Goal: Answer question/provide support: Share knowledge or assist other users

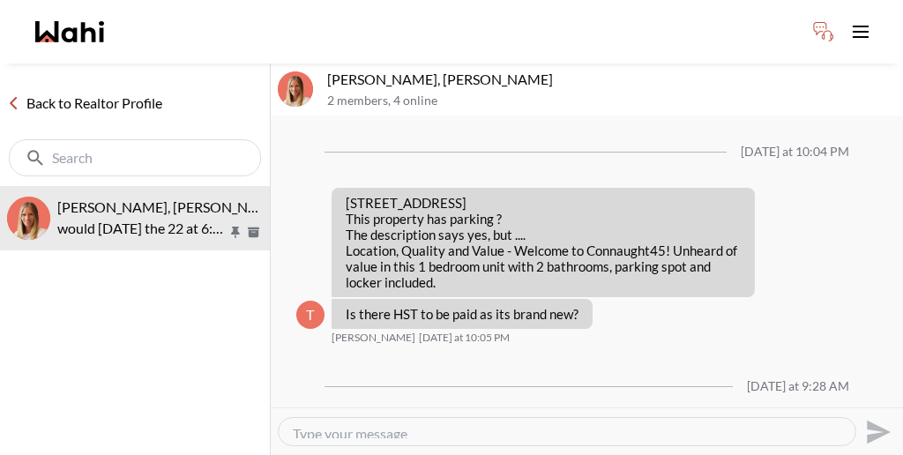
scroll to position [1144, 0]
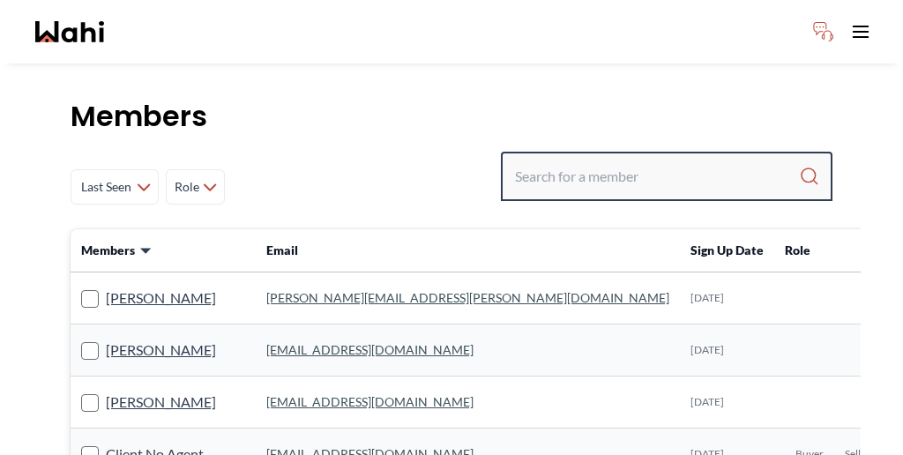
click at [635, 160] on input "Search input" at bounding box center [657, 176] width 284 height 32
paste input "Shilpa Pradhan"
type input "Shilpa Pradhan"
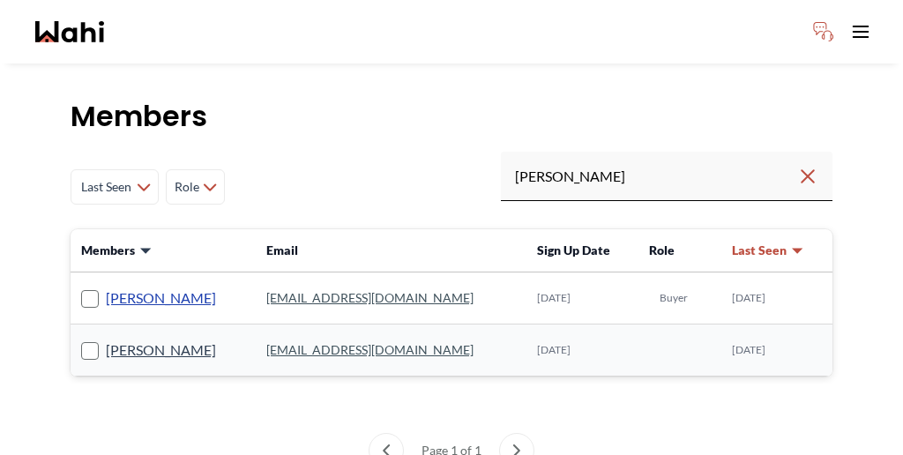
click at [131, 287] on link "Pradeep Pradhan" at bounding box center [161, 298] width 110 height 23
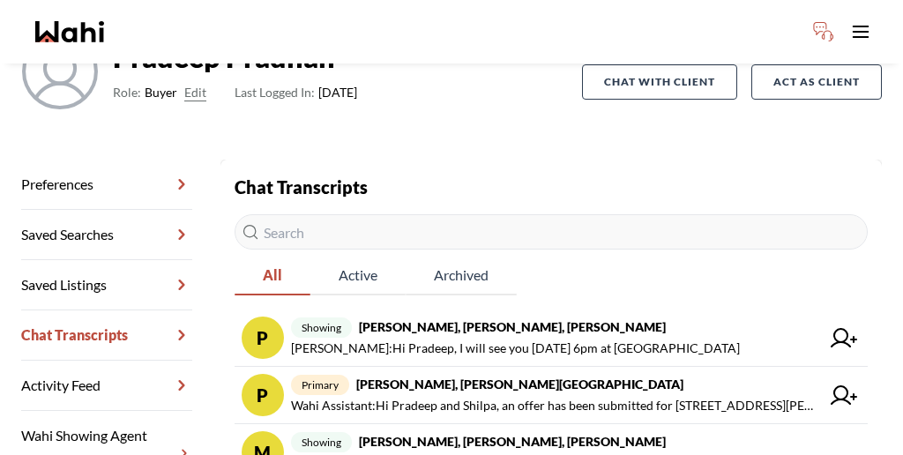
scroll to position [164, 0]
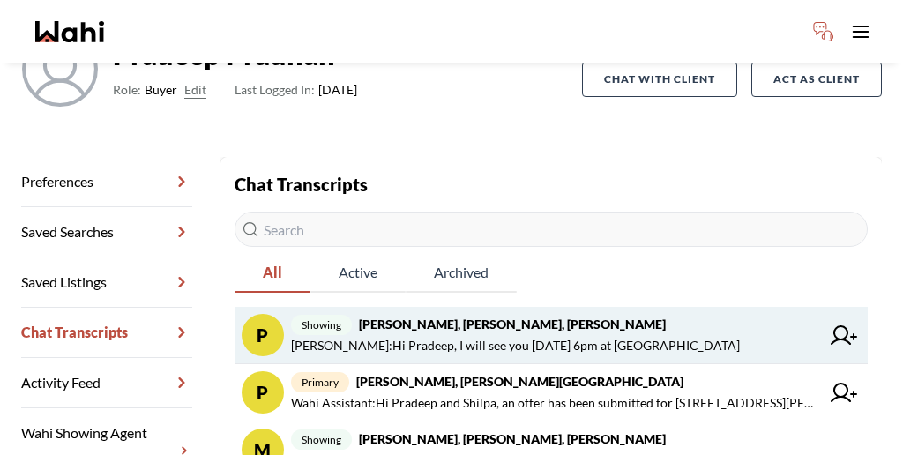
click at [481, 335] on span "Julia Wu : Hi Pradeep, I will see you today 6pm at 78 Agincourt" at bounding box center [515, 345] width 449 height 21
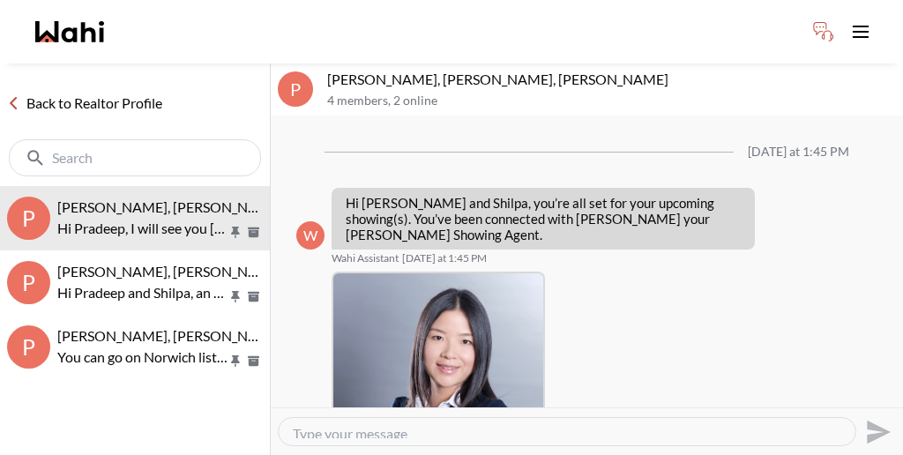
scroll to position [399, 0]
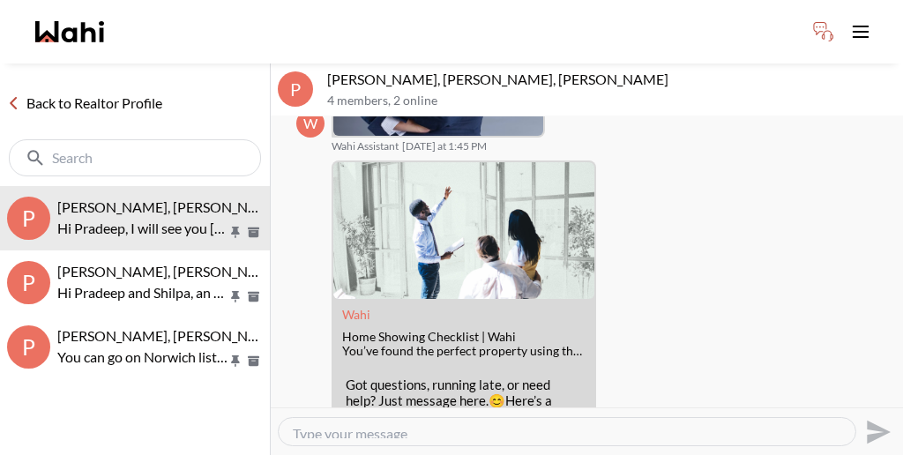
click at [490, 425] on textarea "Type your message" at bounding box center [567, 431] width 548 height 13
paste textarea "Now that a showing agent has been assigned to assist you, I have sent you a co-…"
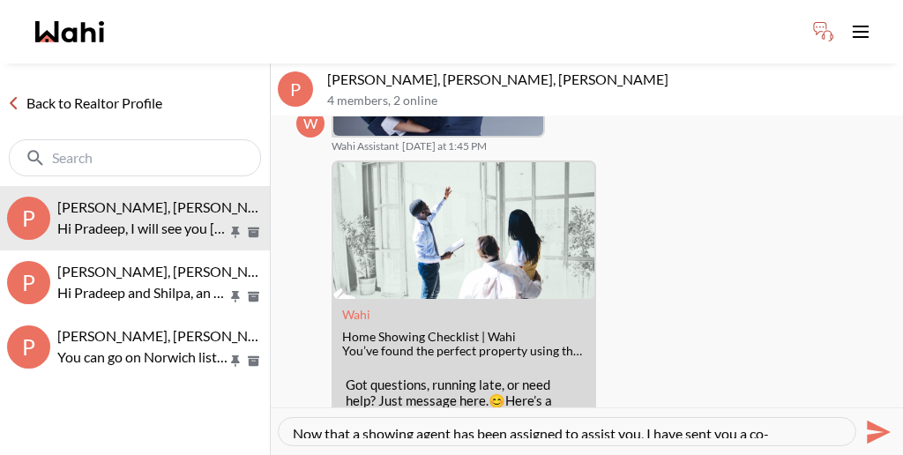
drag, startPoint x: 407, startPoint y: 412, endPoint x: 340, endPoint y: 412, distance: 66.1
click at [340, 425] on textarea "Now that a showing agent has been assigned to assist you, I have sent you a co-…" at bounding box center [567, 431] width 548 height 13
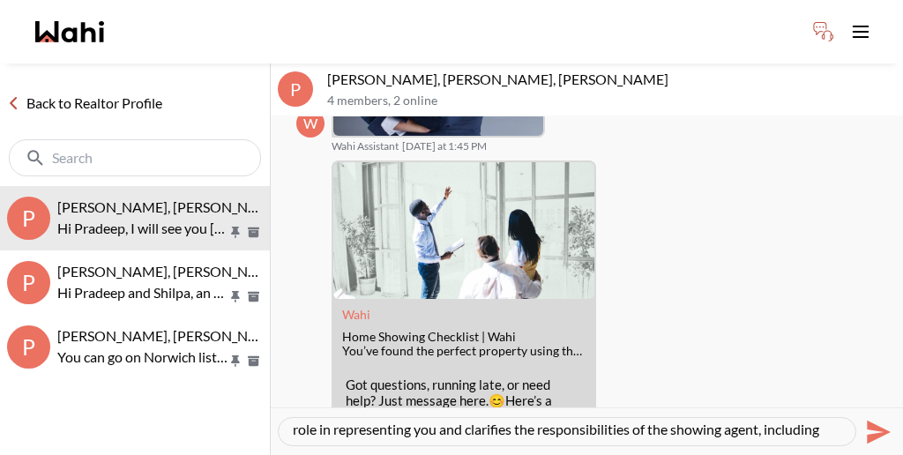
type textarea "Now that a Julia has been assigned to assist you, I have sent you a co-represen…"
click at [879, 420] on icon "Send" at bounding box center [879, 432] width 24 height 24
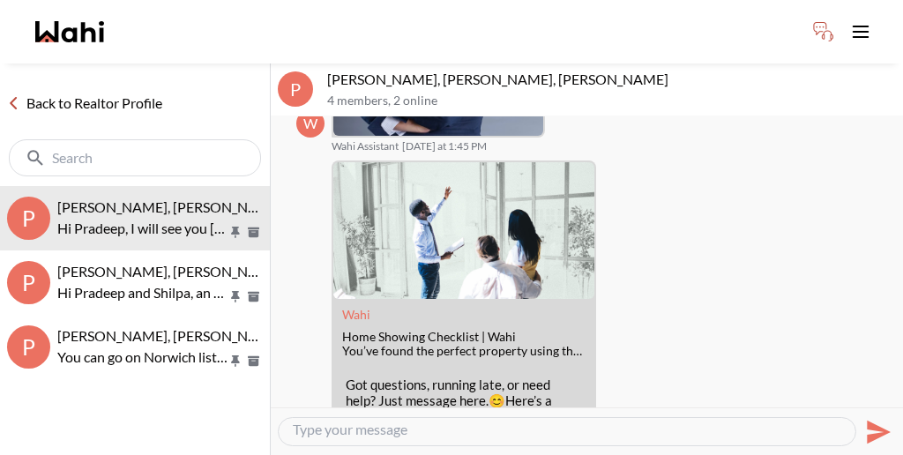
scroll to position [0, 0]
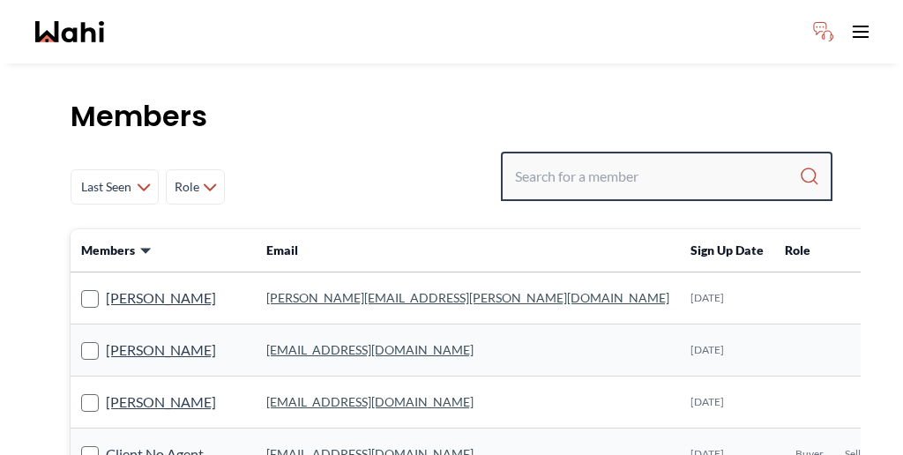
click at [636, 160] on input "Search input" at bounding box center [657, 176] width 284 height 32
type input "bryce"
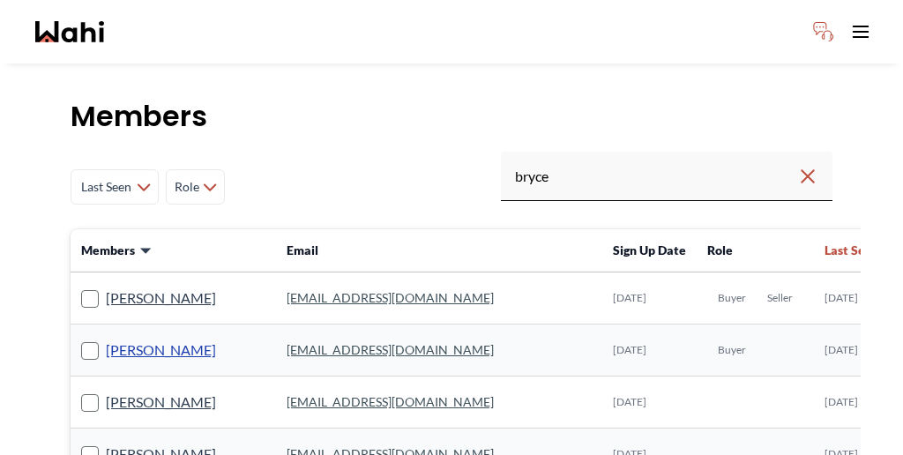
click at [109, 339] on link "Bryce Hunter" at bounding box center [161, 350] width 110 height 23
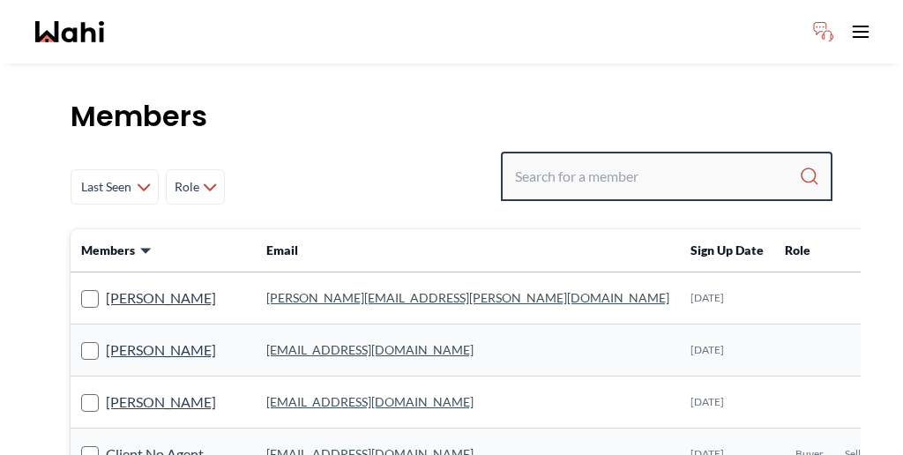
click at [698, 160] on input "Search input" at bounding box center [657, 176] width 284 height 32
type input "bryce"
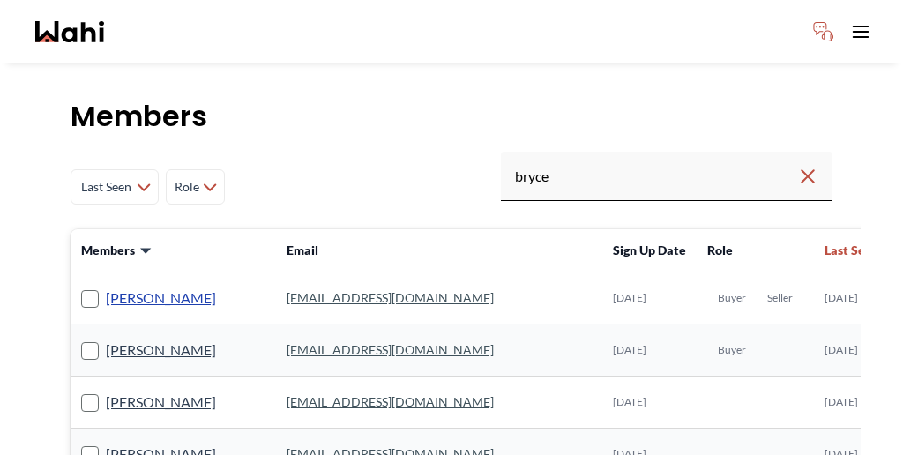
click at [135, 287] on link "Bryce Butcher" at bounding box center [161, 298] width 110 height 23
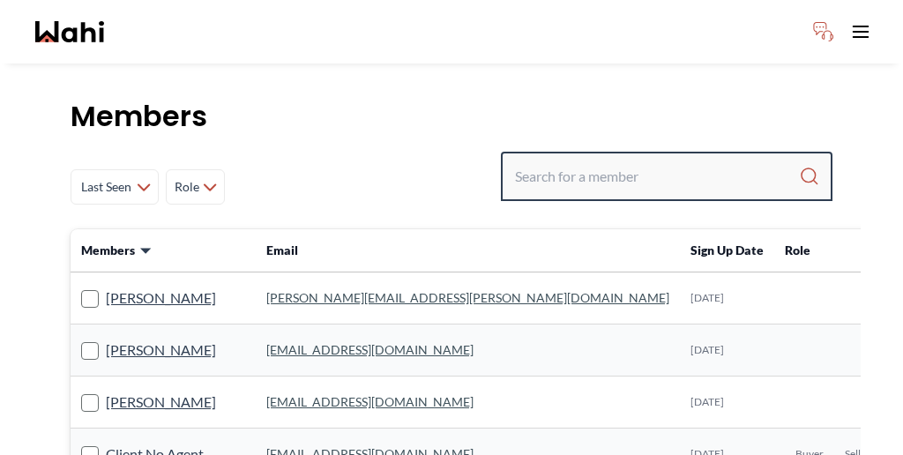
click at [648, 160] on input "Search input" at bounding box center [657, 176] width 284 height 32
type input "bryce"
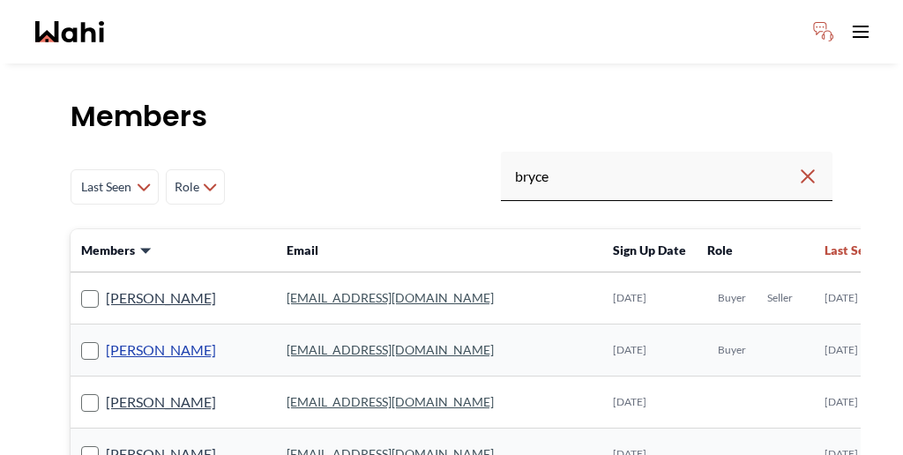
click at [123, 339] on link "Bryce Hunter" at bounding box center [161, 350] width 110 height 23
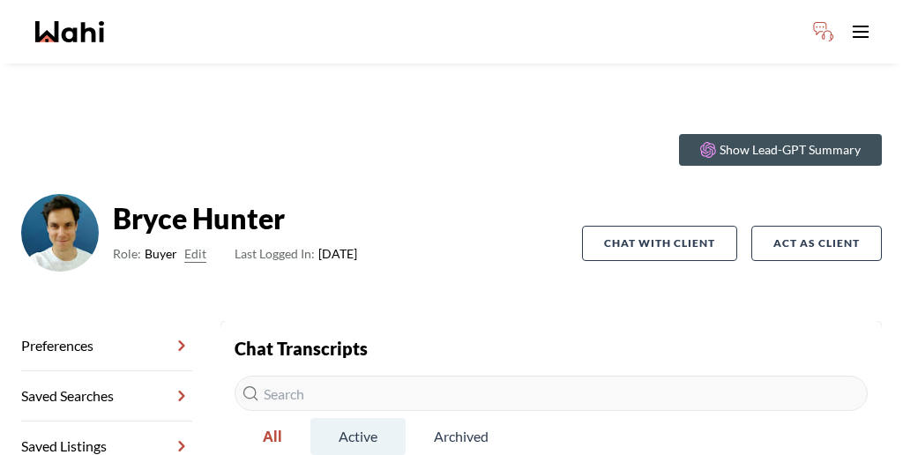
click at [321, 418] on span "Active" at bounding box center [357, 436] width 95 height 37
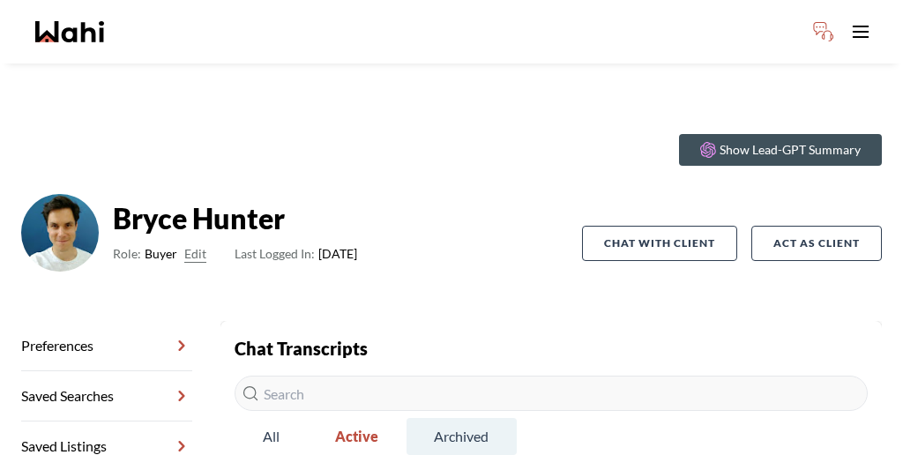
click at [407, 418] on span "Archived" at bounding box center [462, 436] width 110 height 37
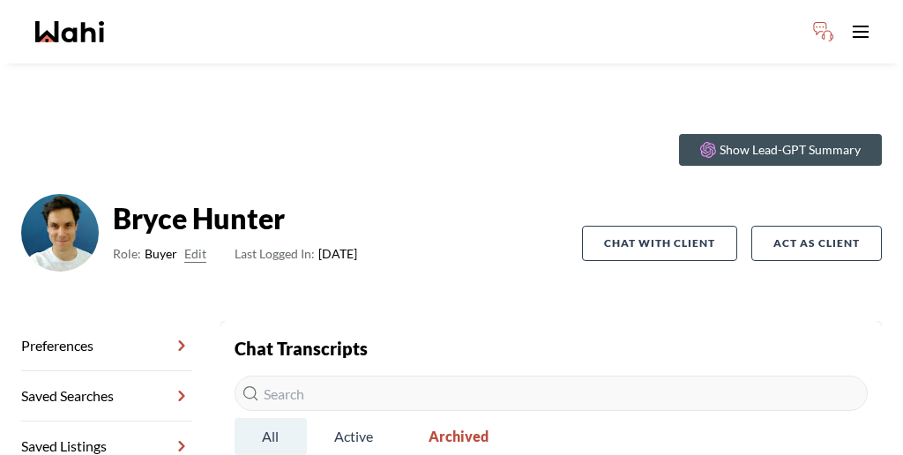
click at [245, 418] on span "All" at bounding box center [271, 436] width 72 height 37
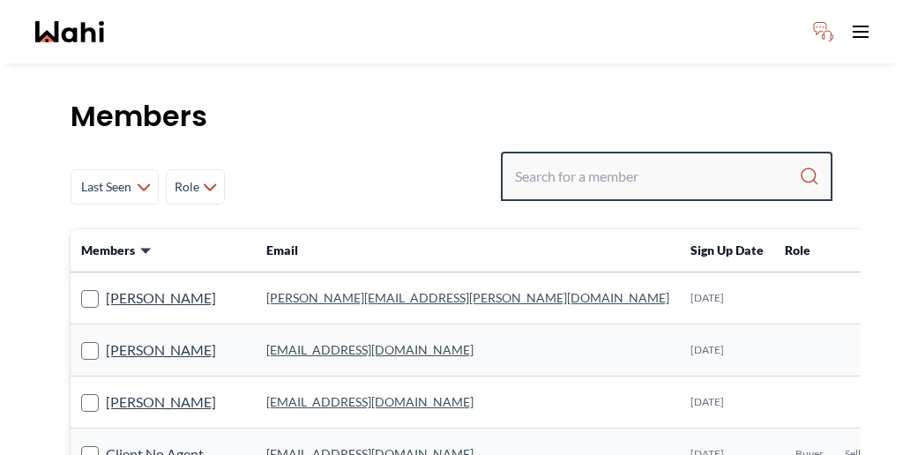
click at [643, 160] on input "Search input" at bounding box center [657, 176] width 284 height 32
paste input "[PERSON_NAME]"
type input "[PERSON_NAME]"
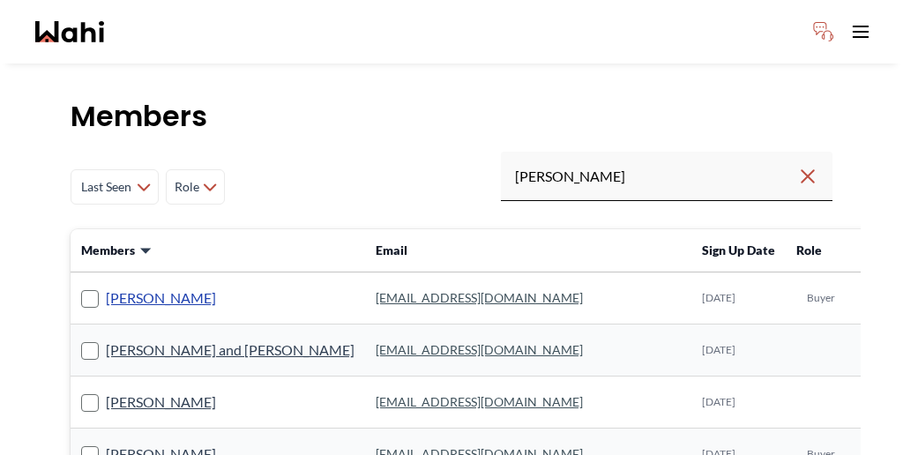
click at [110, 287] on link "Kathy Fratric" at bounding box center [161, 298] width 110 height 23
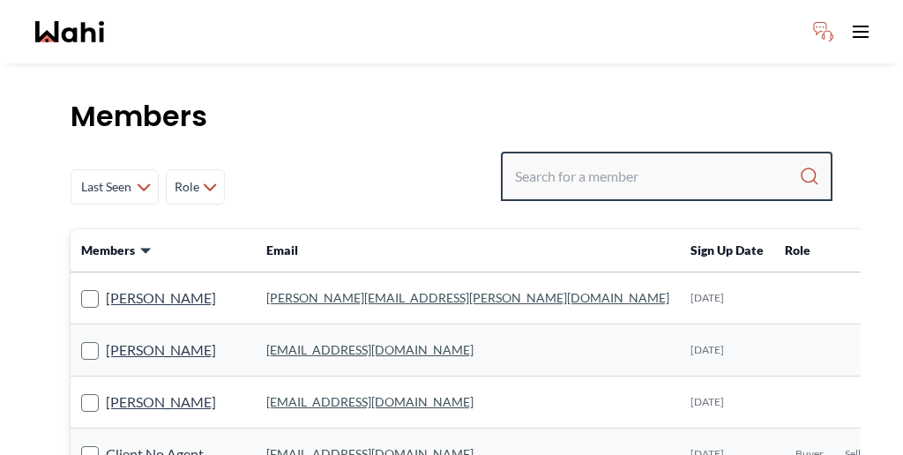
click at [678, 160] on input "Search input" at bounding box center [657, 176] width 284 height 32
type input "furqan"
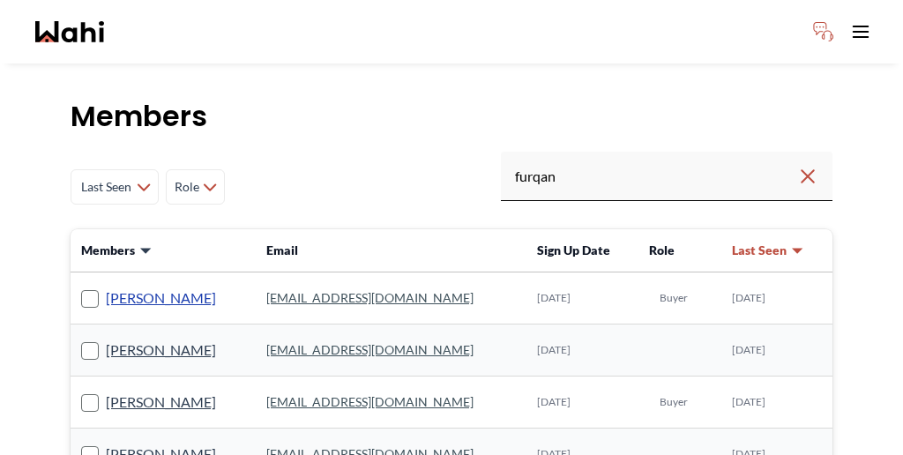
click at [112, 287] on link "[PERSON_NAME]" at bounding box center [161, 298] width 110 height 23
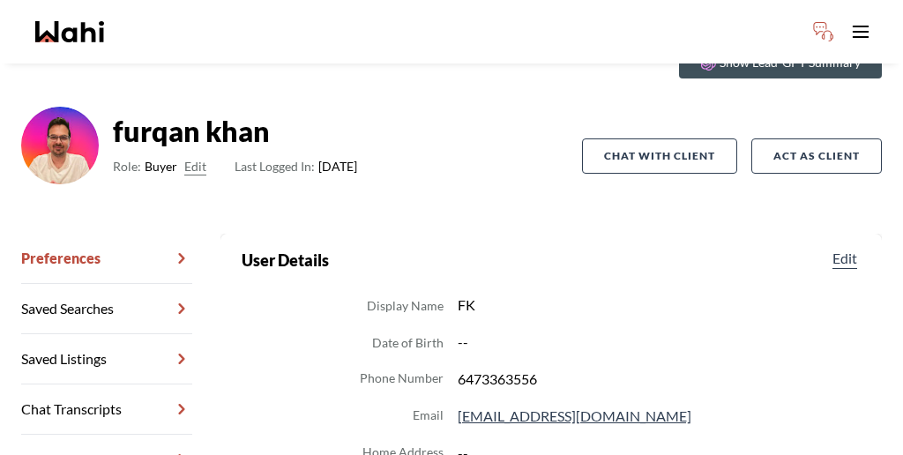
scroll to position [86, 0]
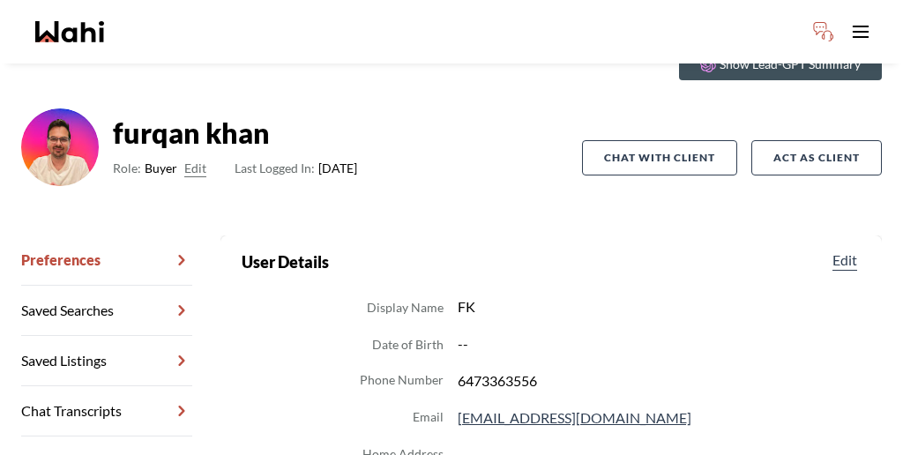
click at [86, 386] on link "Chat Transcripts" at bounding box center [106, 411] width 171 height 50
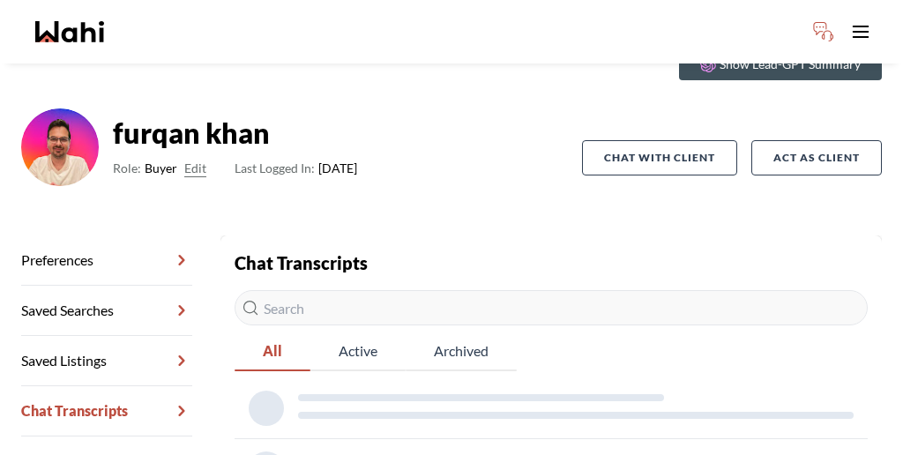
scroll to position [85, 0]
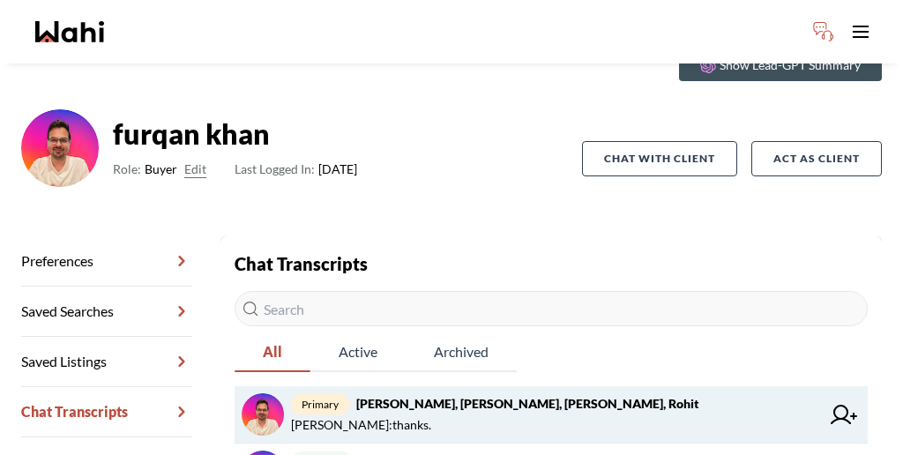
click at [392, 414] on span "[PERSON_NAME] : thanks." at bounding box center [555, 424] width 529 height 21
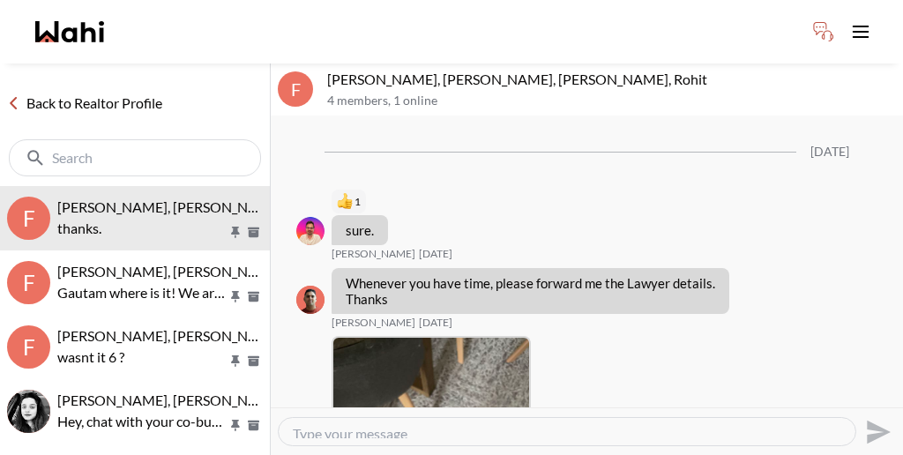
scroll to position [1859, 0]
